Goal: Obtain resource: Obtain resource

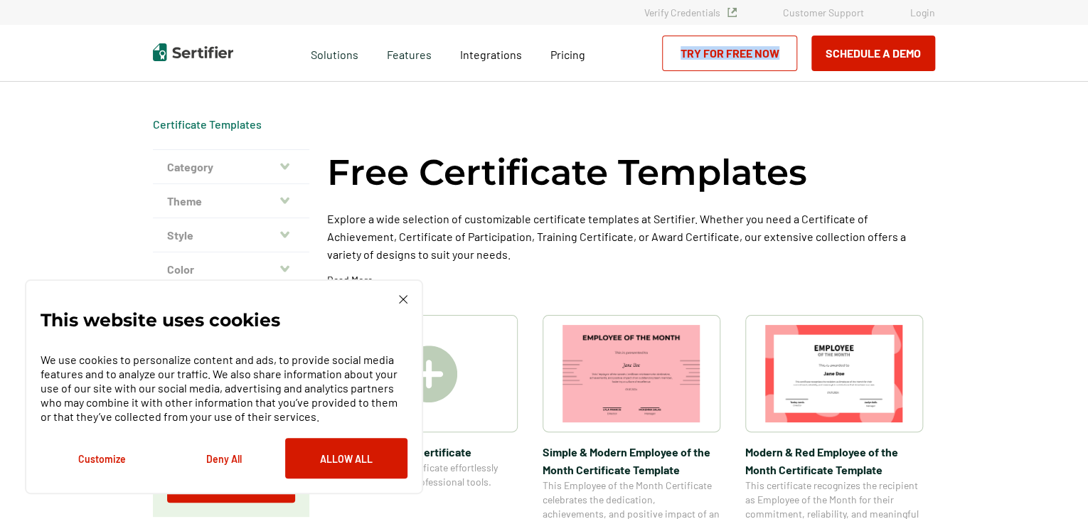
drag, startPoint x: 1085, startPoint y: 61, endPoint x: 1091, endPoint y: 105, distance: 44.4
click at [1087, 105] on html "Verify Credentials Customer Support Login Request A Demo Let us present you the…" at bounding box center [544, 259] width 1088 height 519
click at [106, 461] on button "Customize" at bounding box center [102, 458] width 122 height 41
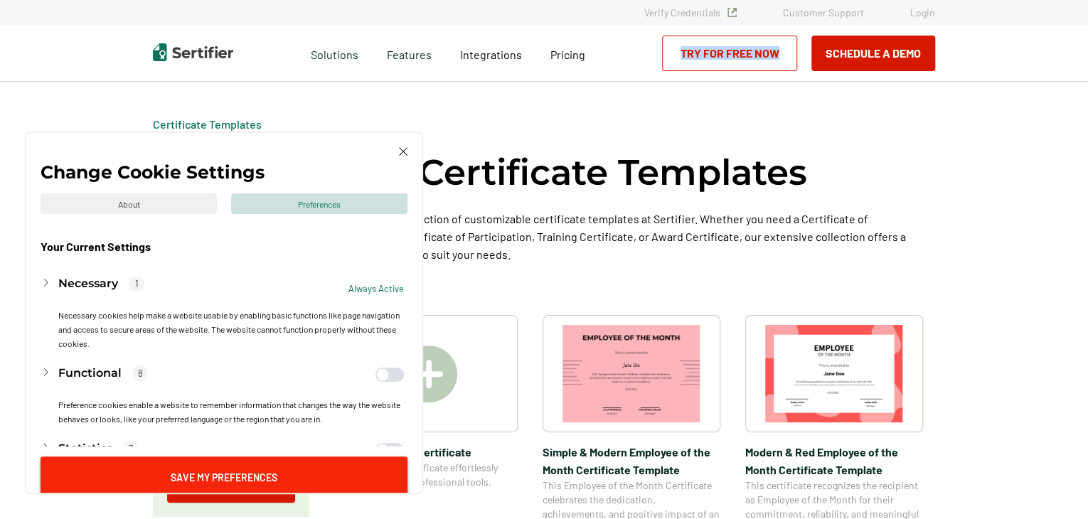
click at [243, 475] on button "Save My Preferences" at bounding box center [224, 476] width 367 height 41
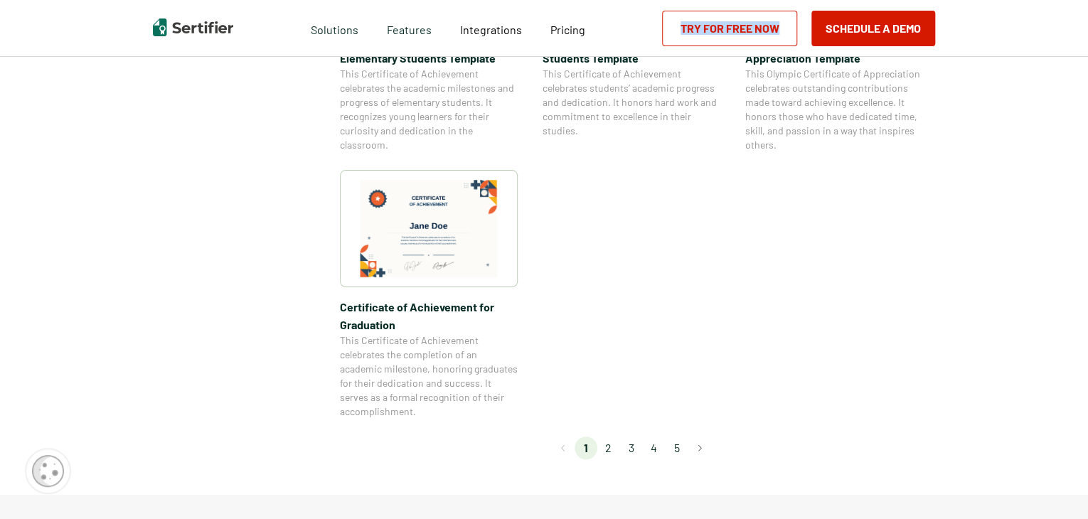
scroll to position [1187, 0]
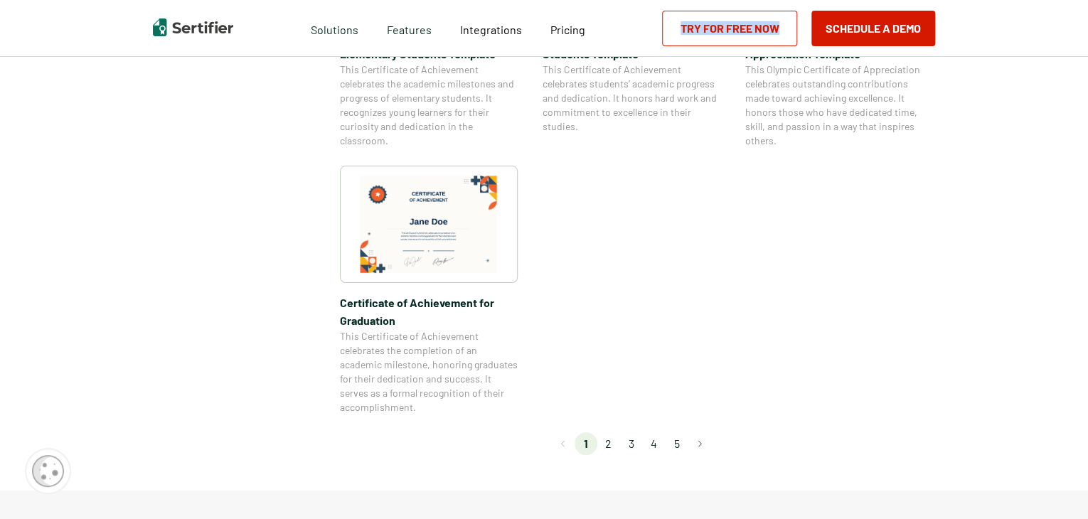
click at [614, 442] on li "2" at bounding box center [608, 443] width 23 height 23
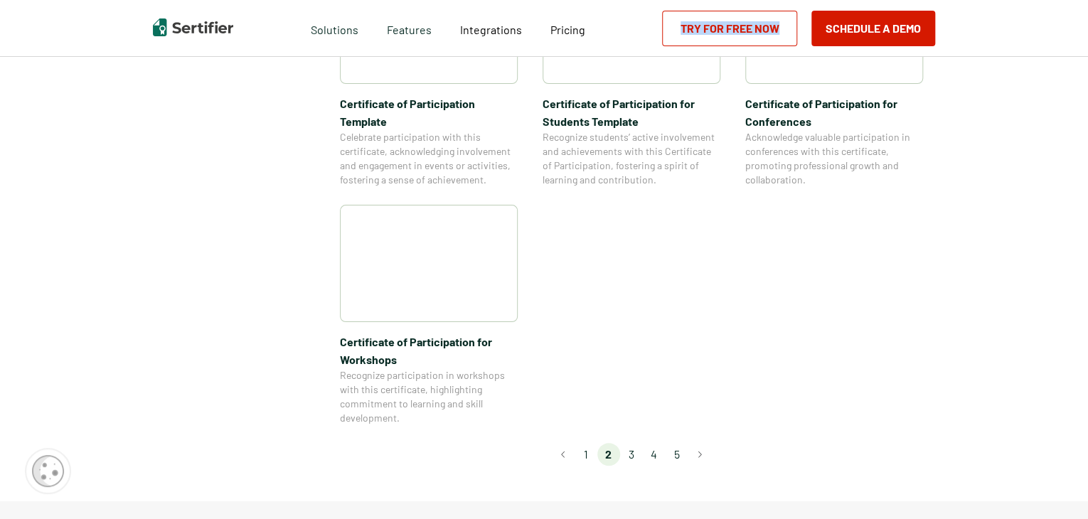
scroll to position [1184, 0]
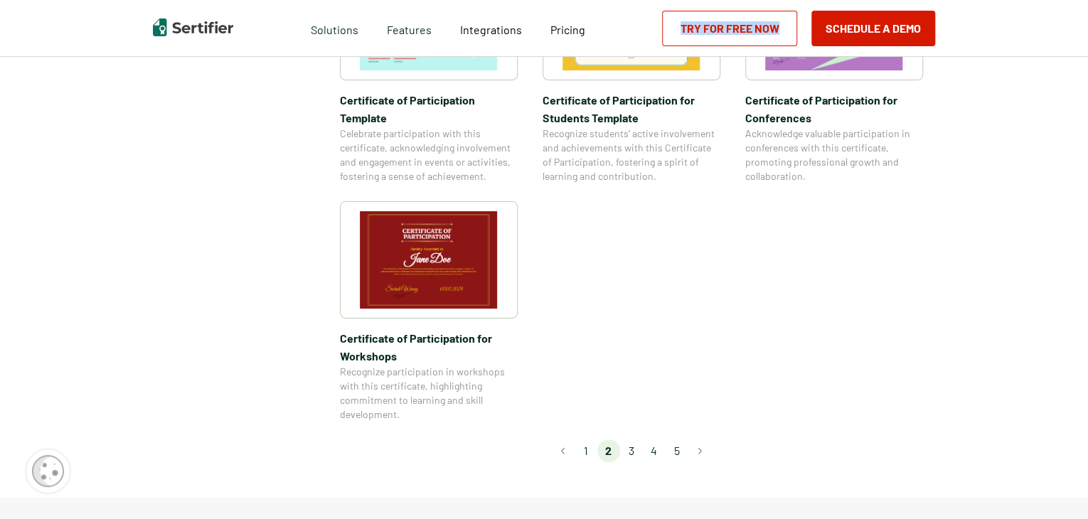
click at [628, 439] on li "3" at bounding box center [631, 450] width 23 height 23
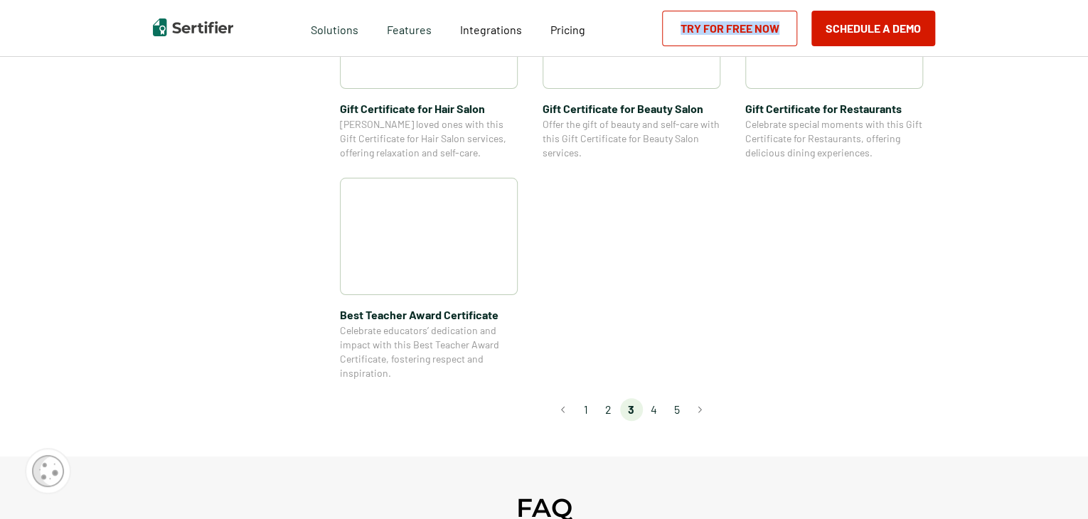
scroll to position [1090, 0]
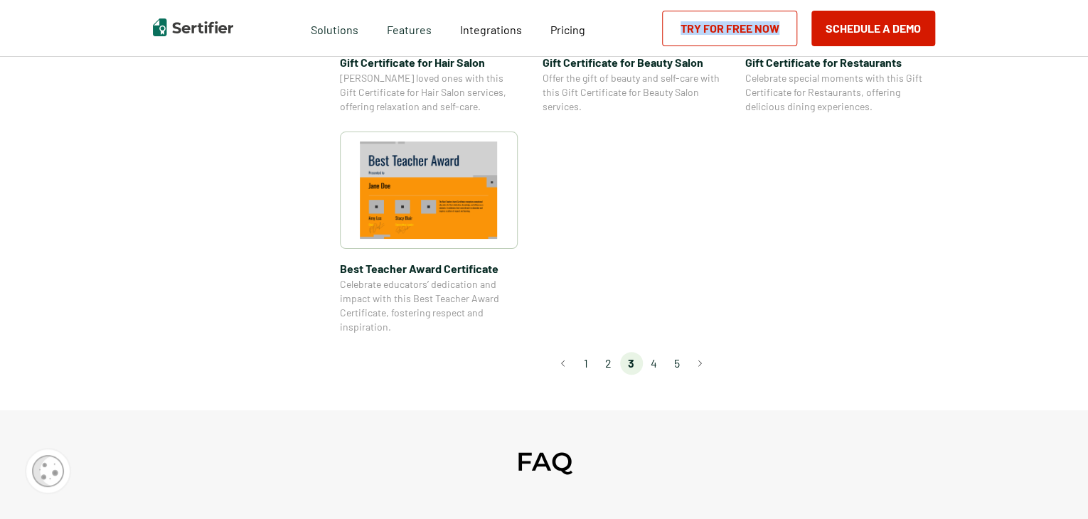
click at [660, 362] on li "4" at bounding box center [654, 363] width 23 height 23
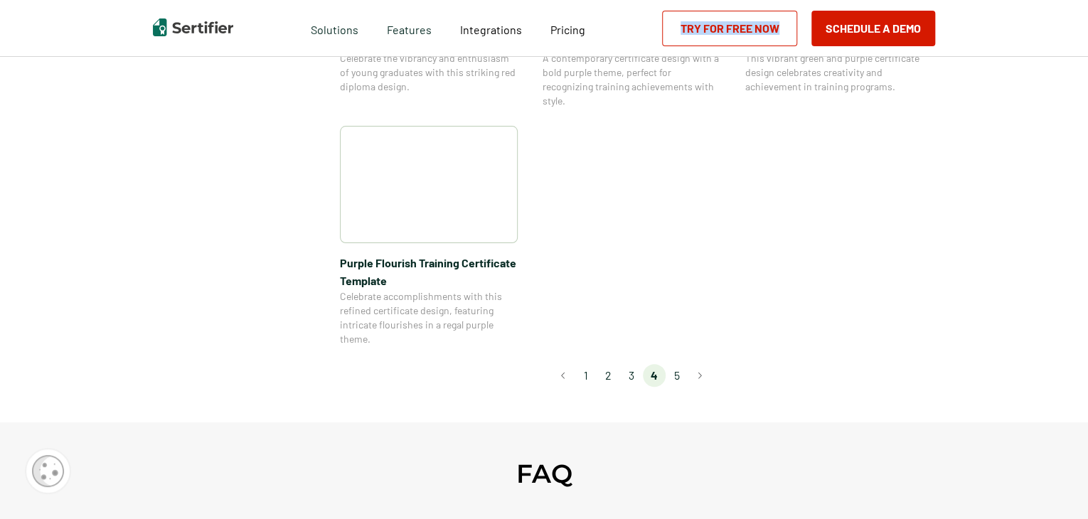
scroll to position [1127, 0]
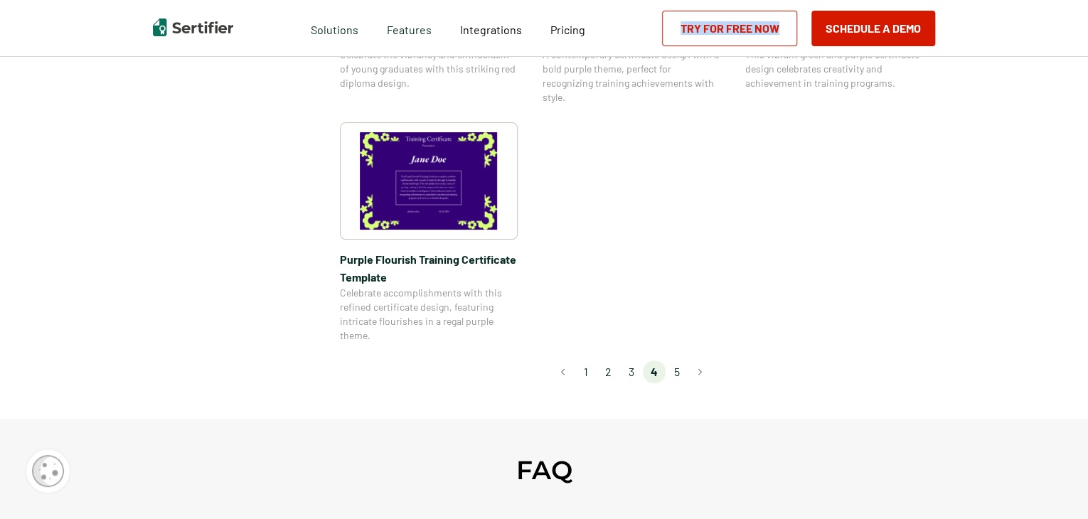
click at [680, 373] on li "5" at bounding box center [676, 371] width 23 height 23
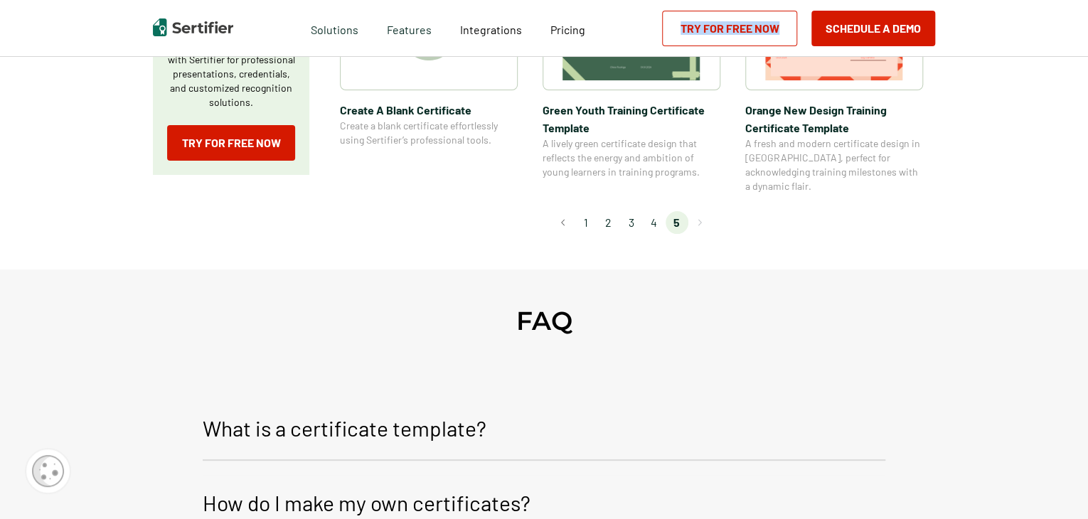
scroll to position [353, 0]
